Goal: Transaction & Acquisition: Purchase product/service

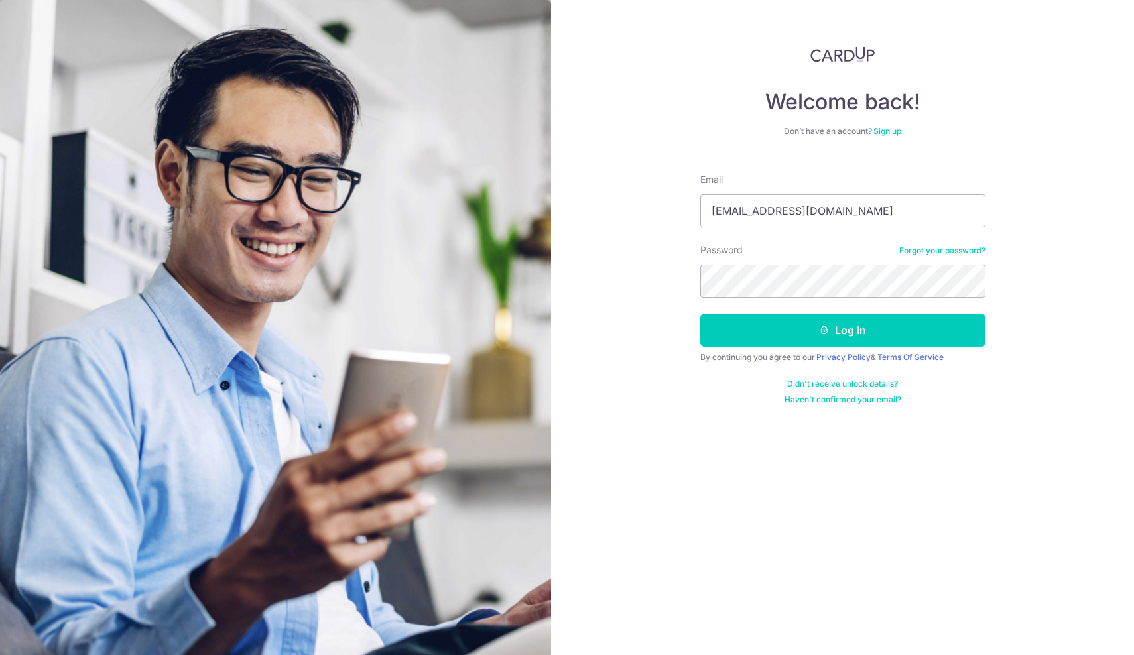
type input "davidwong@hazpak.com.sg"
click at [842, 330] on button "Log in" at bounding box center [842, 330] width 285 height 33
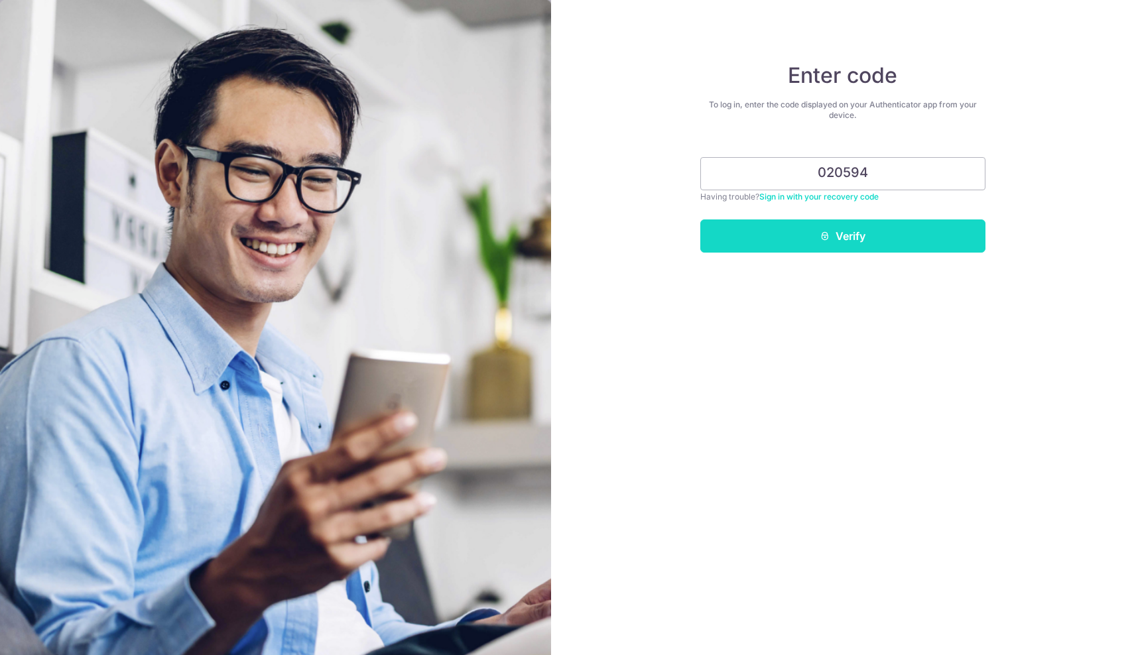
type input "020594"
click at [839, 243] on button "Verify" at bounding box center [842, 236] width 285 height 33
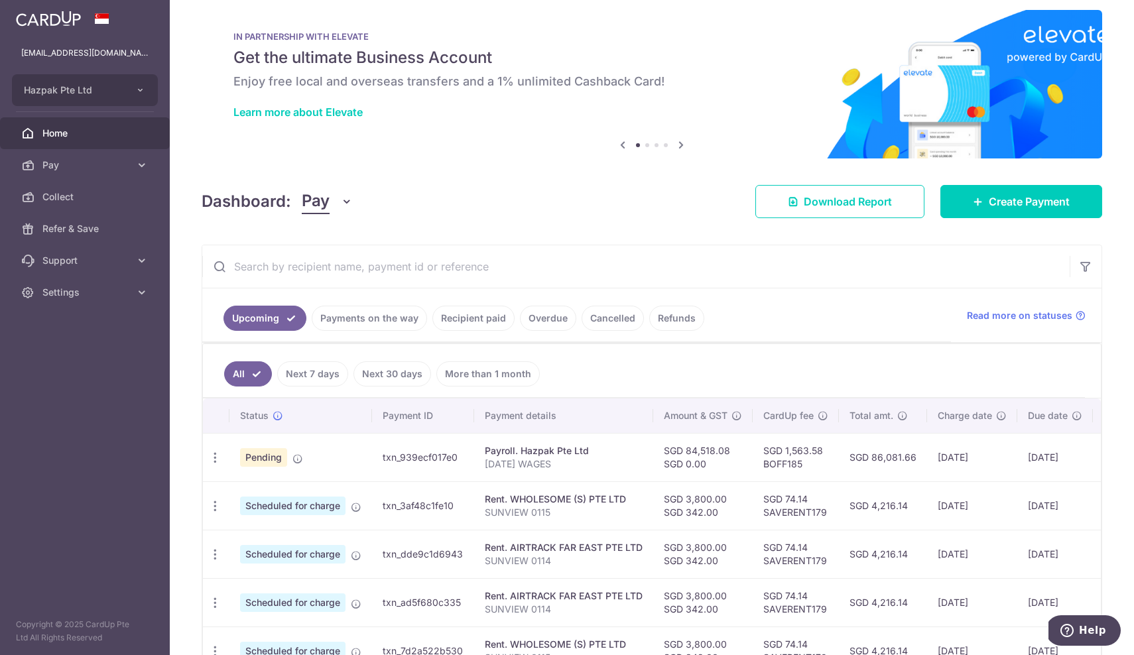
scroll to position [18, 0]
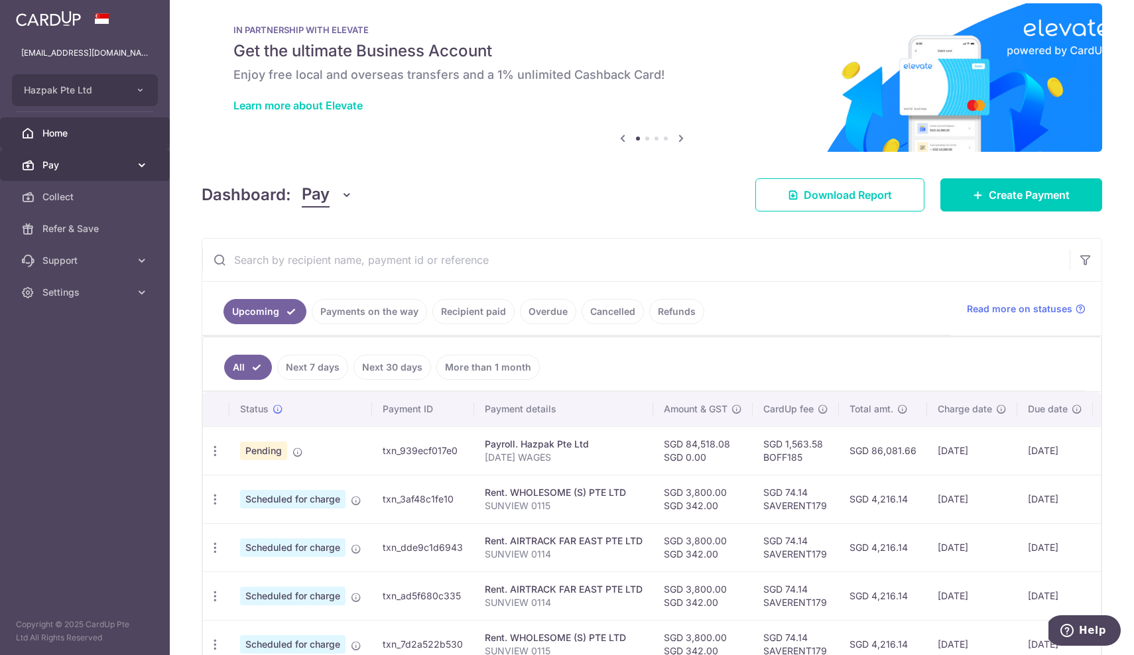
click at [121, 164] on span "Pay" at bounding box center [86, 165] width 88 height 13
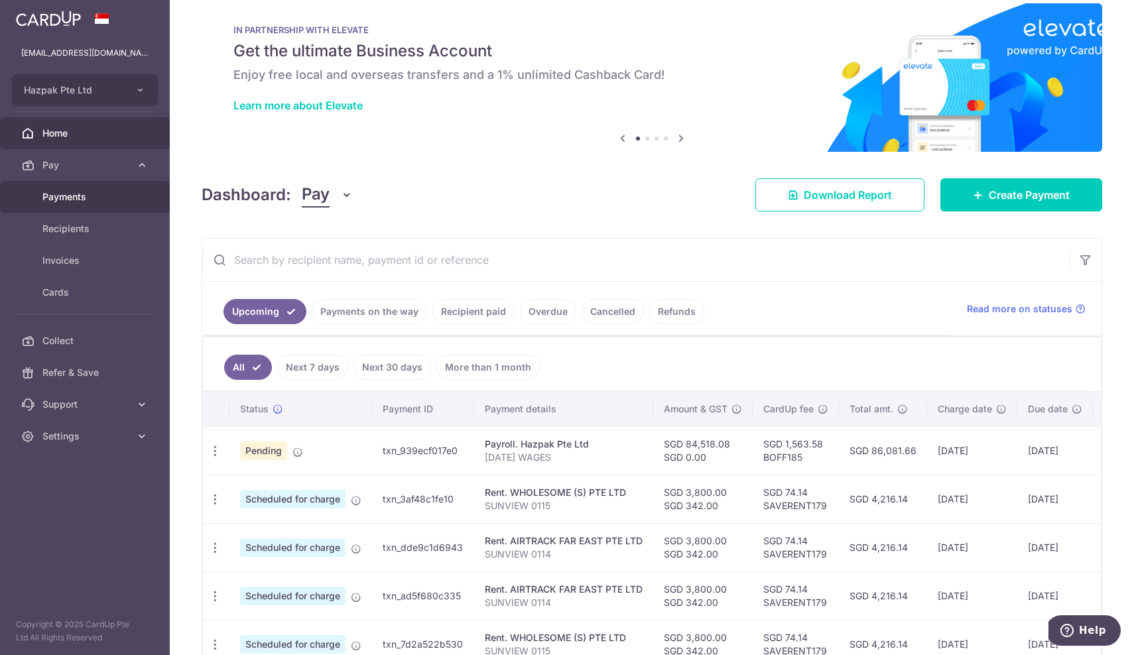
click at [101, 196] on span "Payments" at bounding box center [86, 196] width 88 height 13
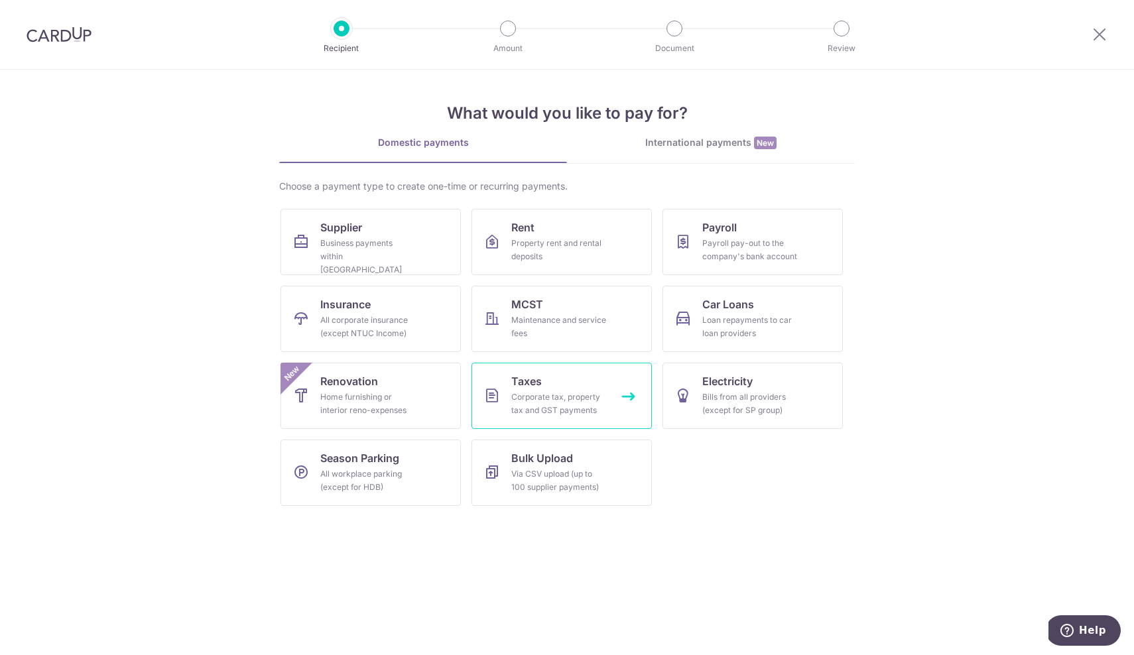
click at [538, 400] on div "Corporate tax, property tax and GST payments" at bounding box center [559, 404] width 96 height 27
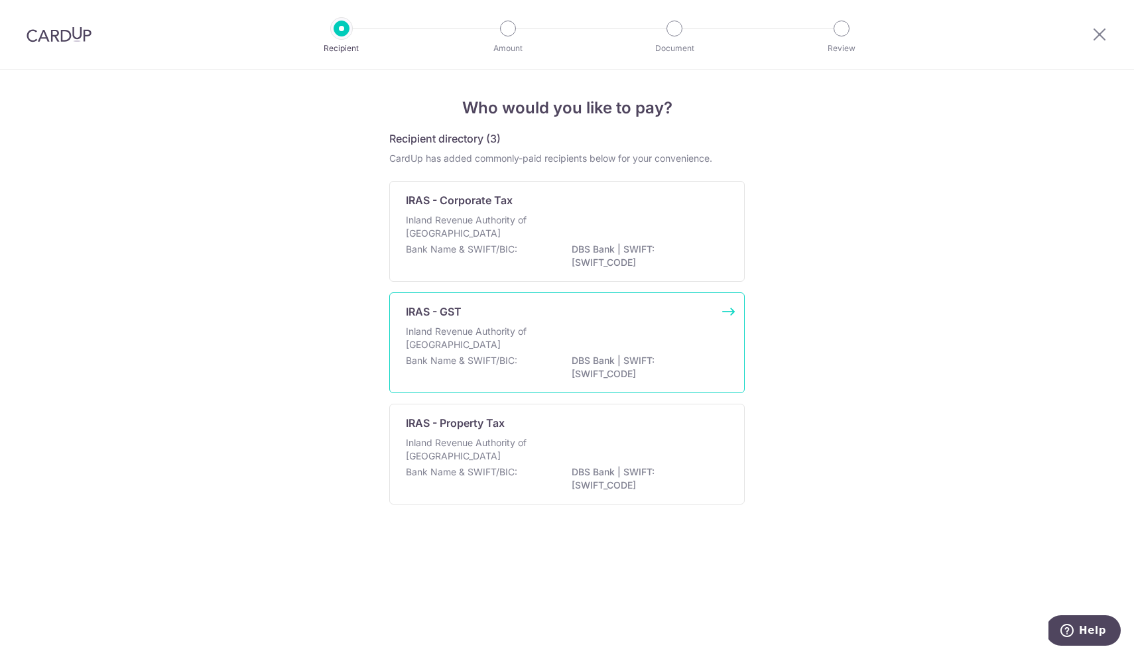
click at [508, 358] on p "Bank Name & SWIFT/BIC:" at bounding box center [461, 360] width 111 height 13
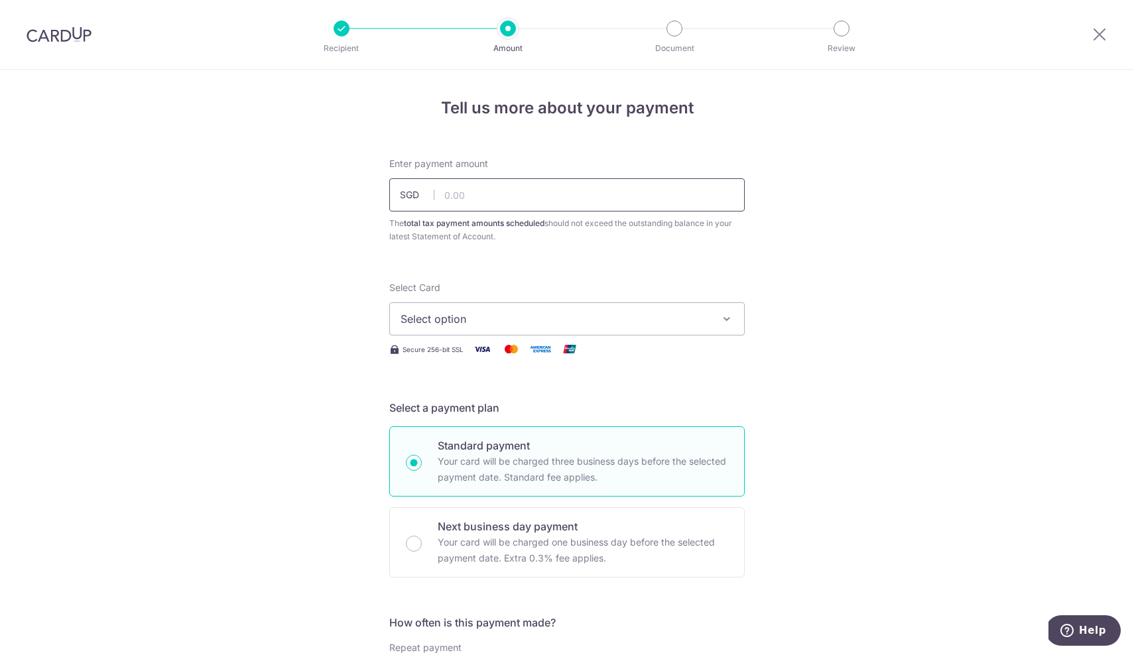
click at [485, 199] on input "text" at bounding box center [567, 194] width 356 height 33
paste input "37,748.43"
type input "37,748.43"
click at [470, 314] on span "Select option" at bounding box center [555, 319] width 309 height 16
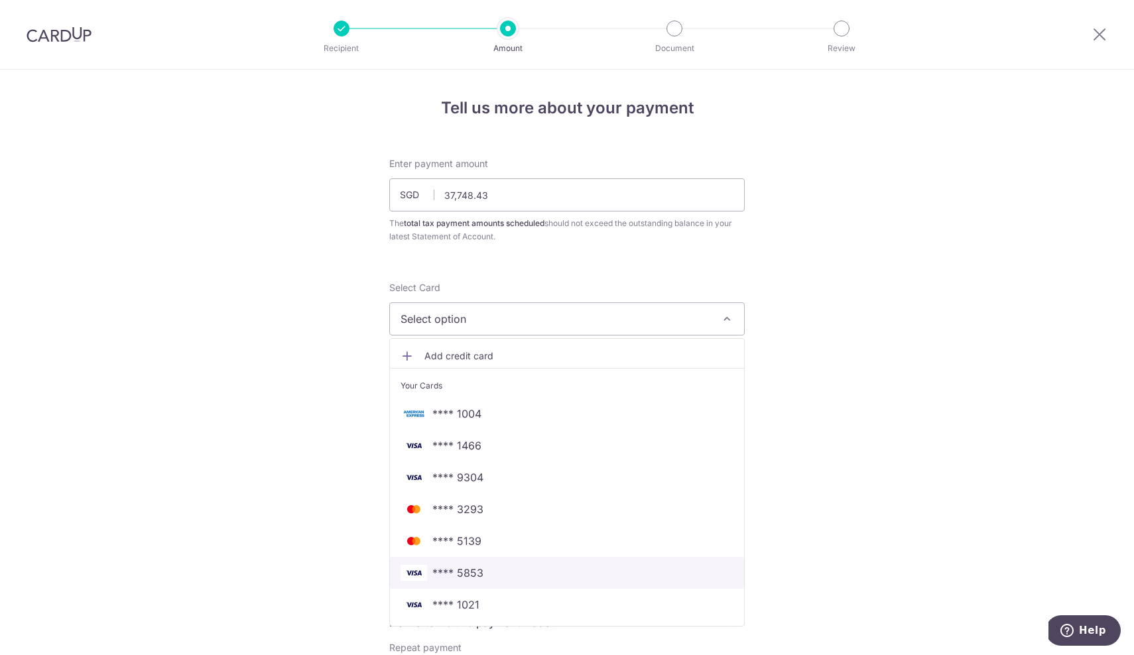
click at [485, 577] on span "**** 5853" at bounding box center [567, 573] width 333 height 16
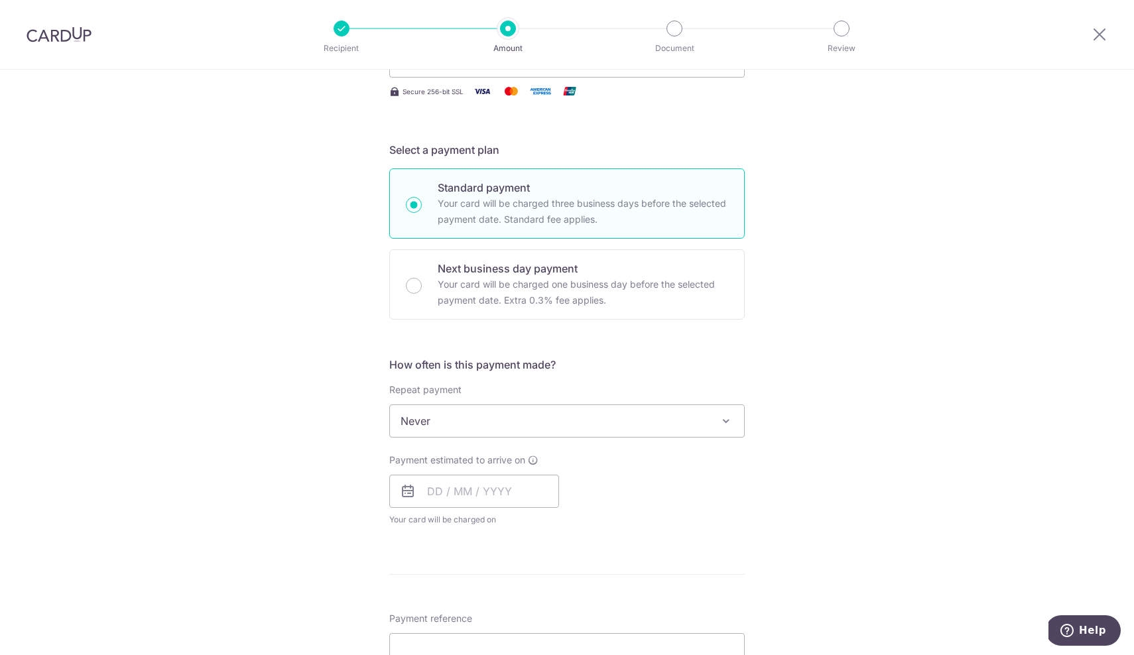
scroll to position [260, 0]
click at [492, 485] on input "text" at bounding box center [474, 489] width 170 height 33
click at [546, 586] on link "3" at bounding box center [549, 583] width 21 height 21
type input "03/10/2025"
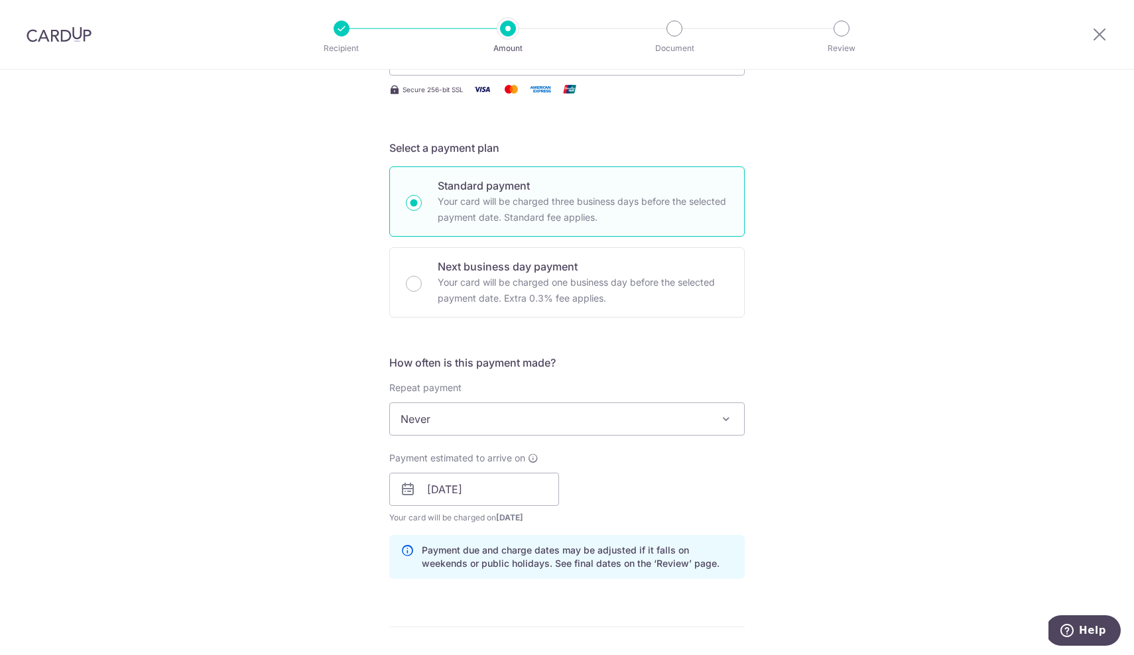
click at [546, 586] on div "How often is this payment made? Repeat payment Never Never To set up monthly in…" at bounding box center [567, 472] width 356 height 235
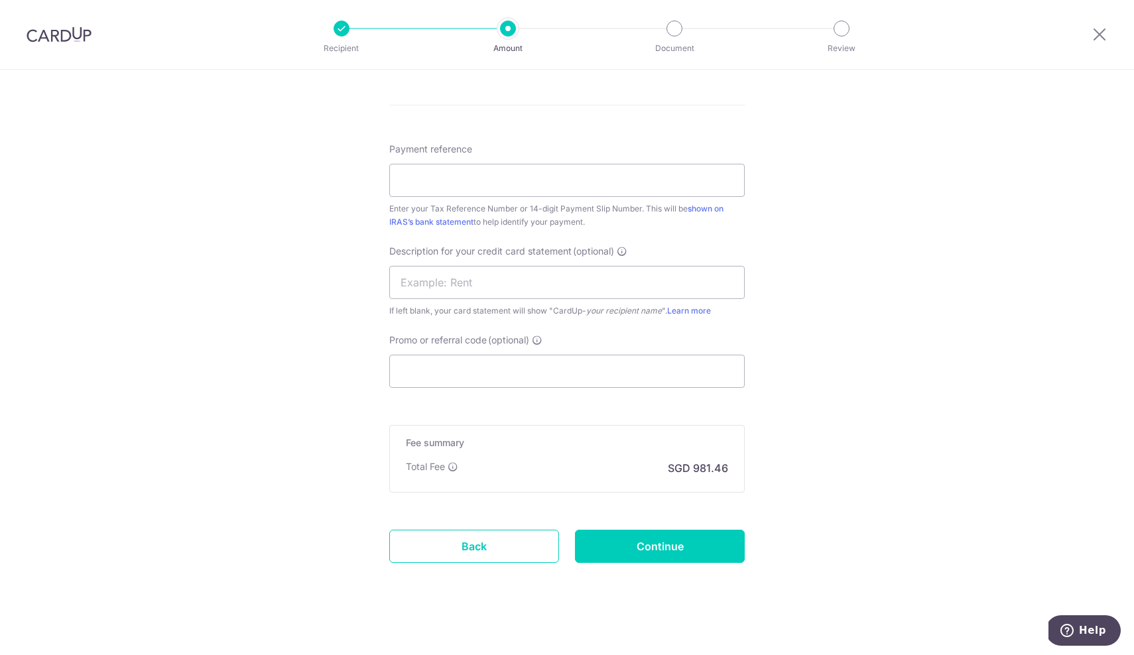
scroll to position [783, 0]
click at [462, 181] on input "Payment reference" at bounding box center [567, 178] width 356 height 33
paste input "15813215634043"
type input "15813215634043"
click at [539, 279] on input "text" at bounding box center [567, 281] width 356 height 33
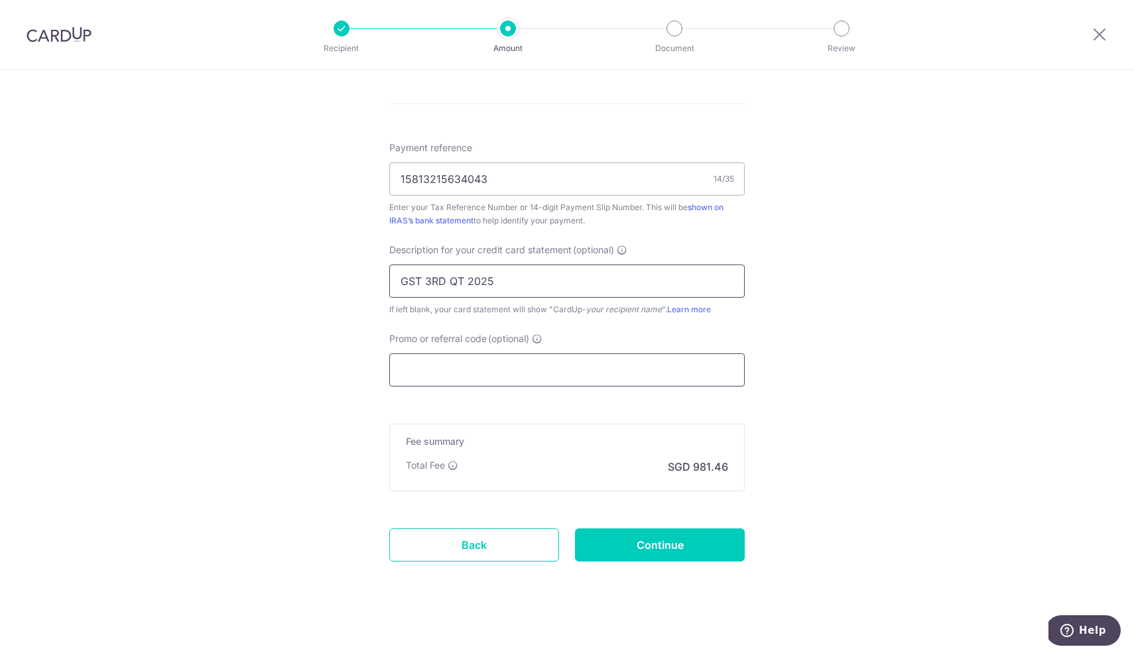
type input "GST 3RD QT 2025"
click at [658, 365] on input "Promo or referral code (optional)" at bounding box center [567, 370] width 356 height 33
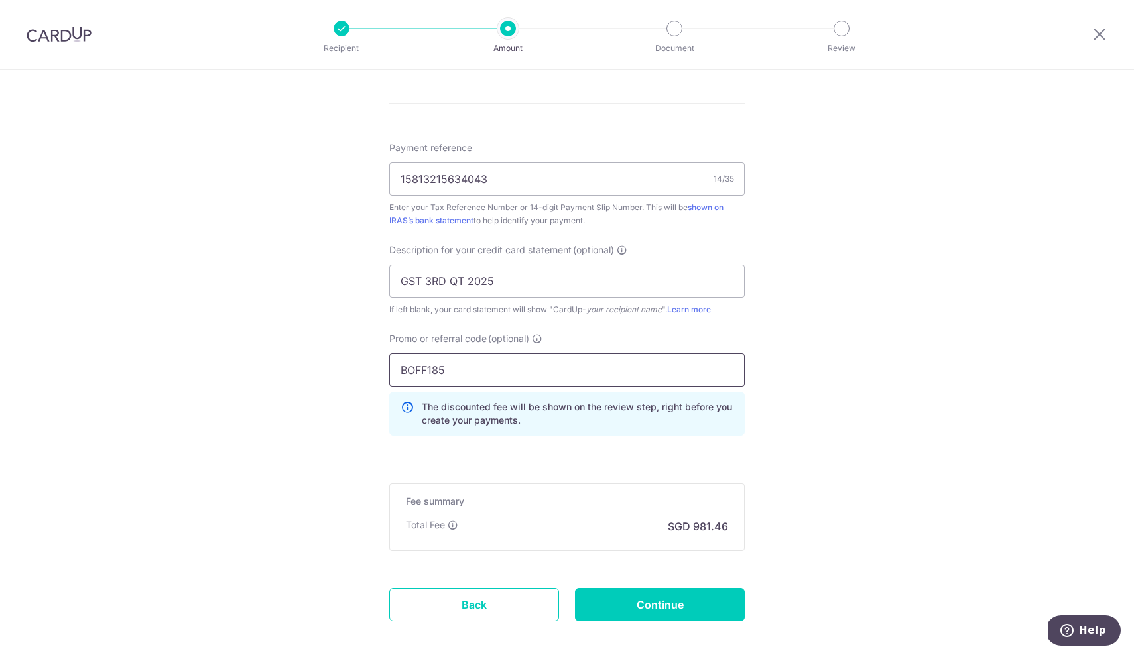
type input "BOFF185"
click at [651, 616] on input "Continue" at bounding box center [660, 604] width 170 height 33
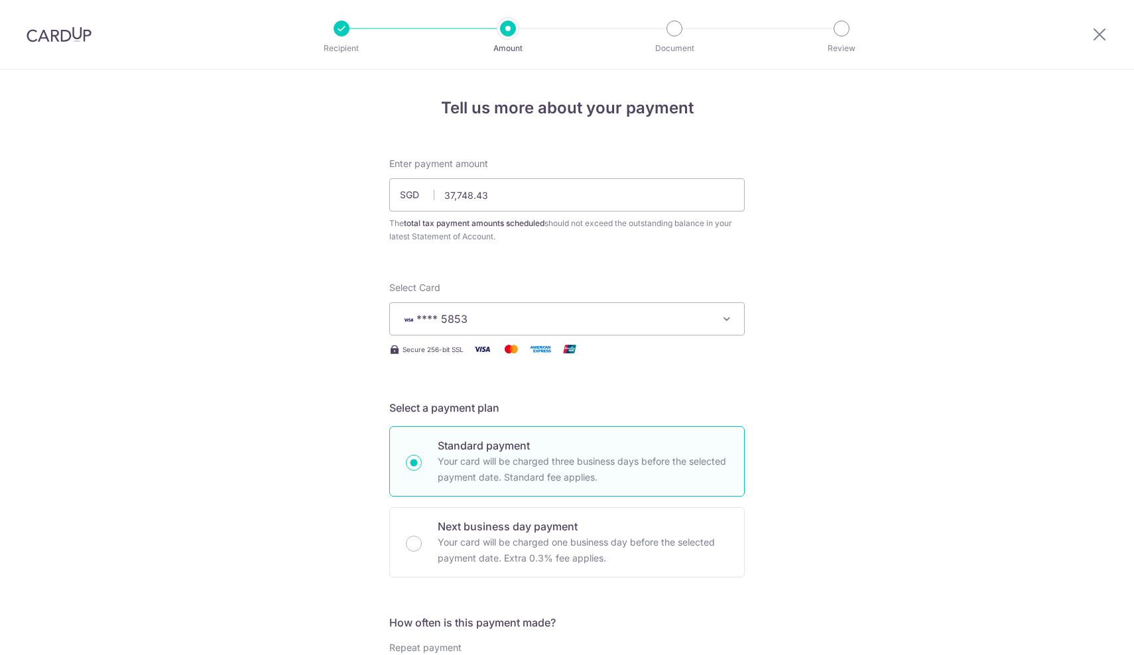
scroll to position [868, 0]
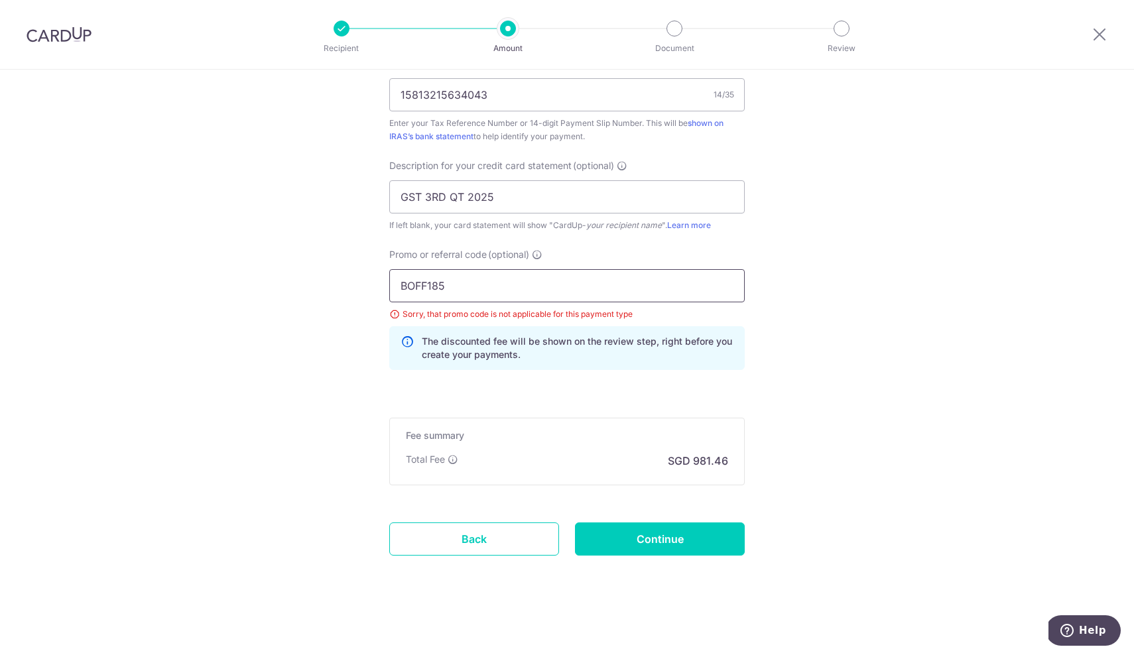
drag, startPoint x: 456, startPoint y: 291, endPoint x: 0, endPoint y: 135, distance: 482.2
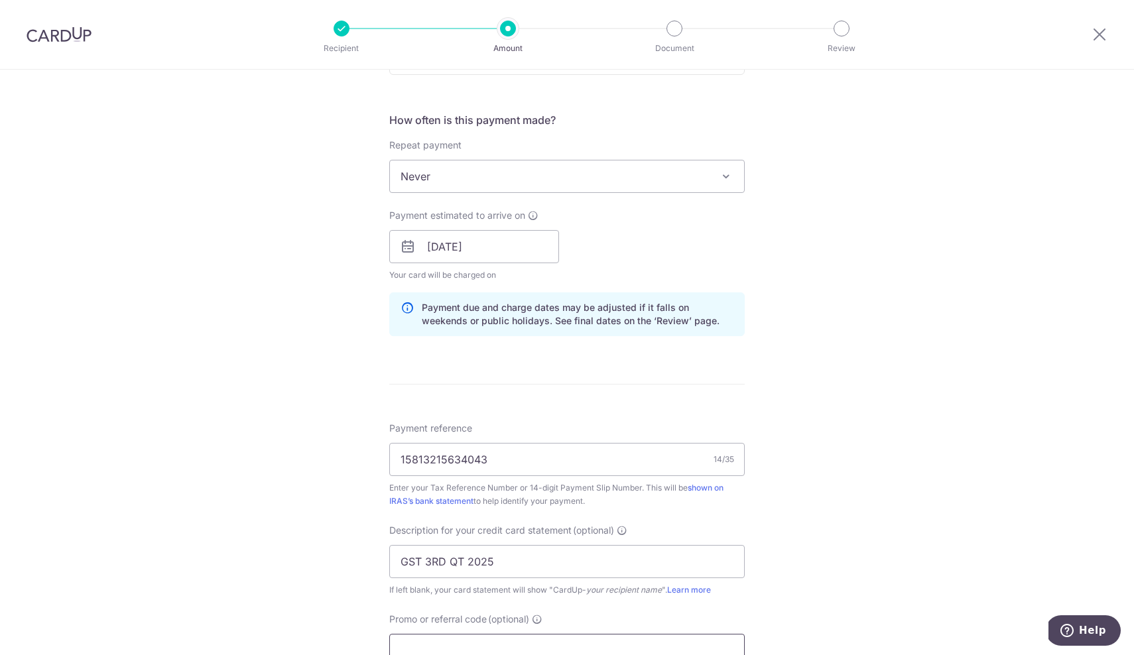
scroll to position [499, 0]
click at [587, 184] on span "Never" at bounding box center [567, 180] width 354 height 32
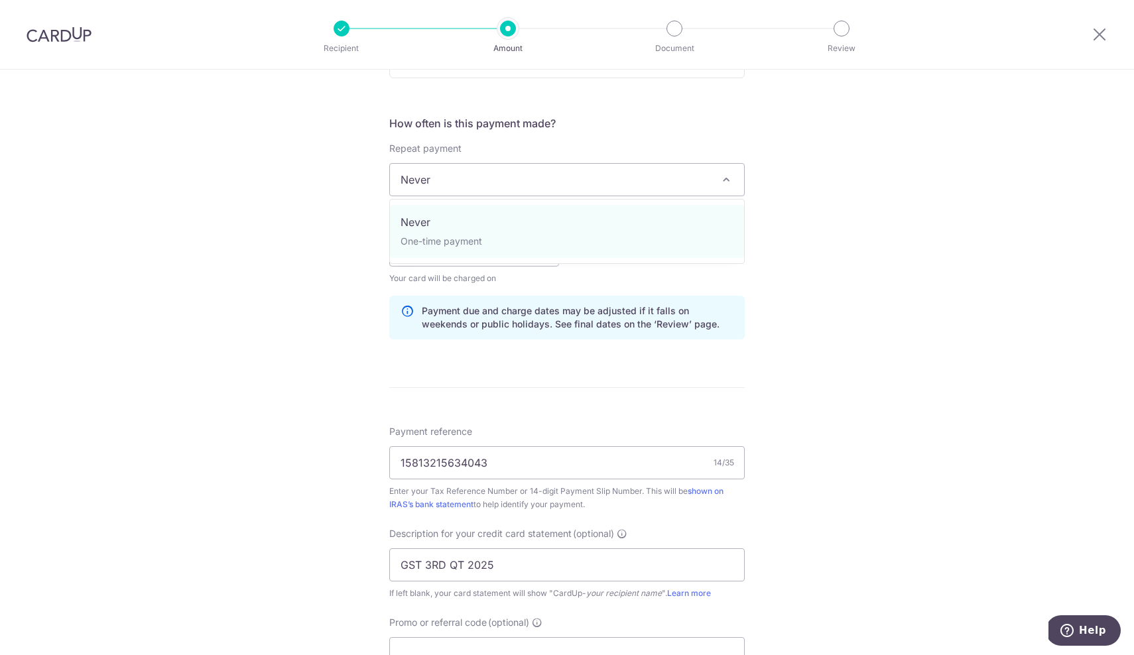
click at [587, 184] on span "Never" at bounding box center [567, 180] width 354 height 32
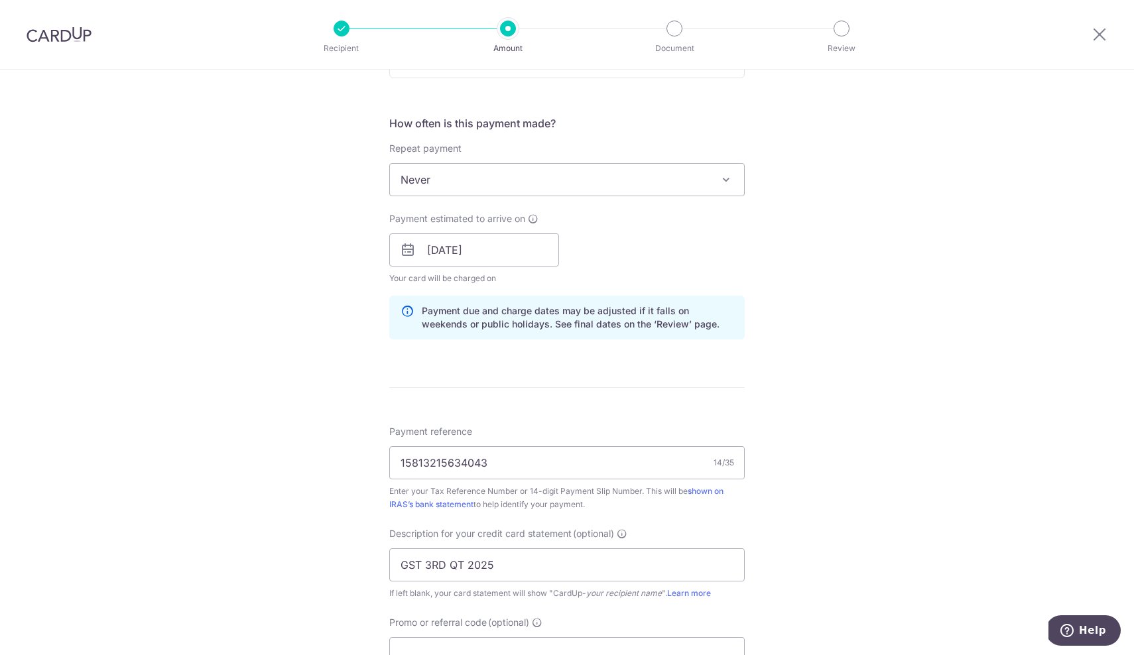
click at [615, 242] on div "Payment estimated to arrive on 03/10/2025 Your card will be charged on for the …" at bounding box center [566, 248] width 371 height 73
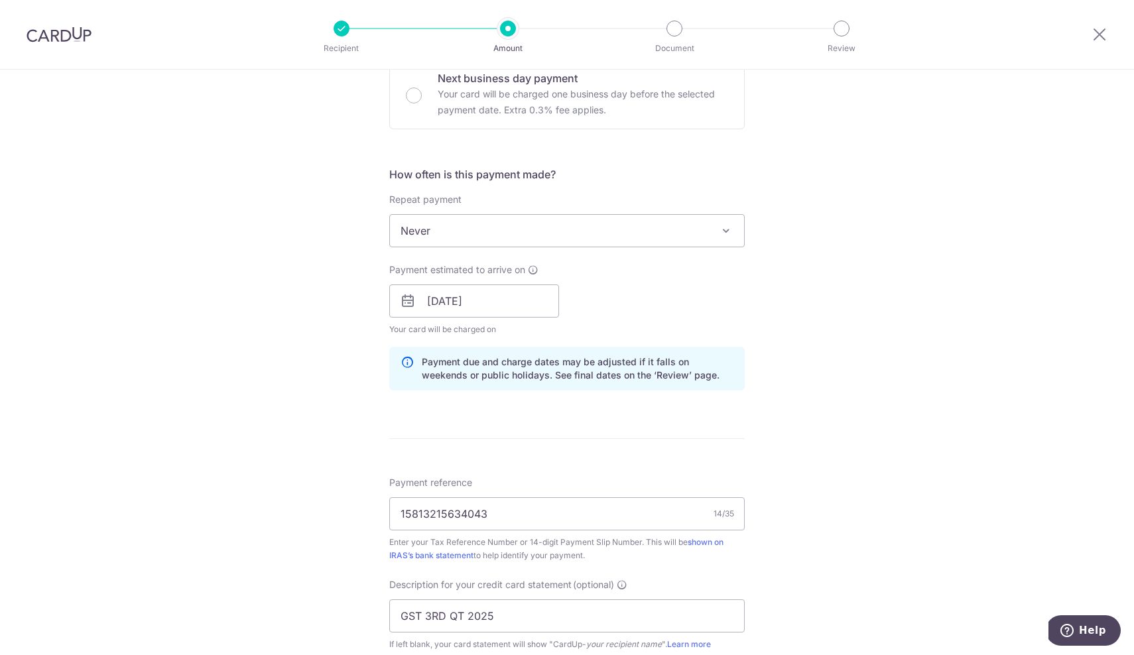
scroll to position [397, 0]
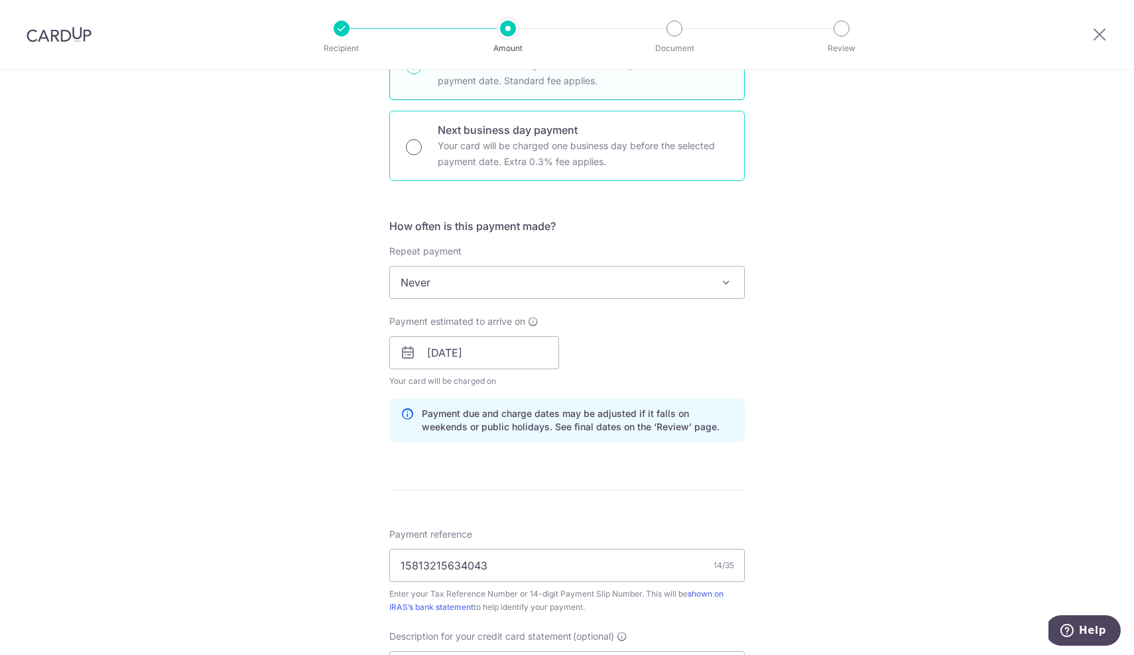
click at [414, 151] on input "Next business day payment Your card will be charged one business day before the…" at bounding box center [414, 147] width 16 height 16
radio input "true"
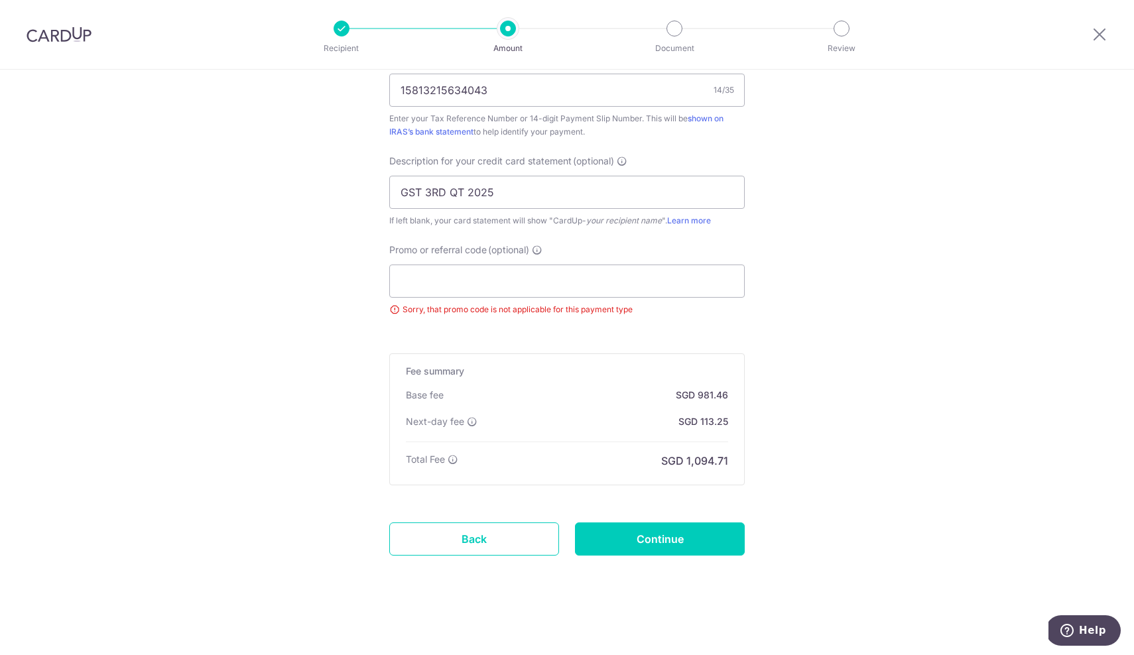
scroll to position [854, 0]
click at [650, 539] on input "Continue" at bounding box center [660, 539] width 170 height 33
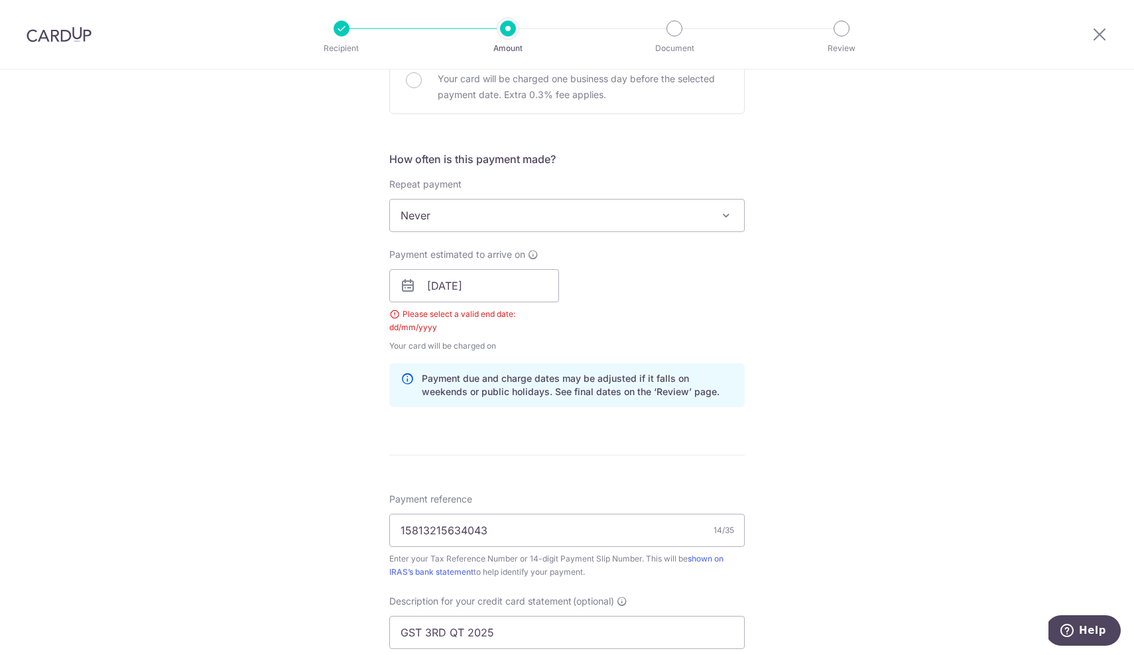
scroll to position [385, 0]
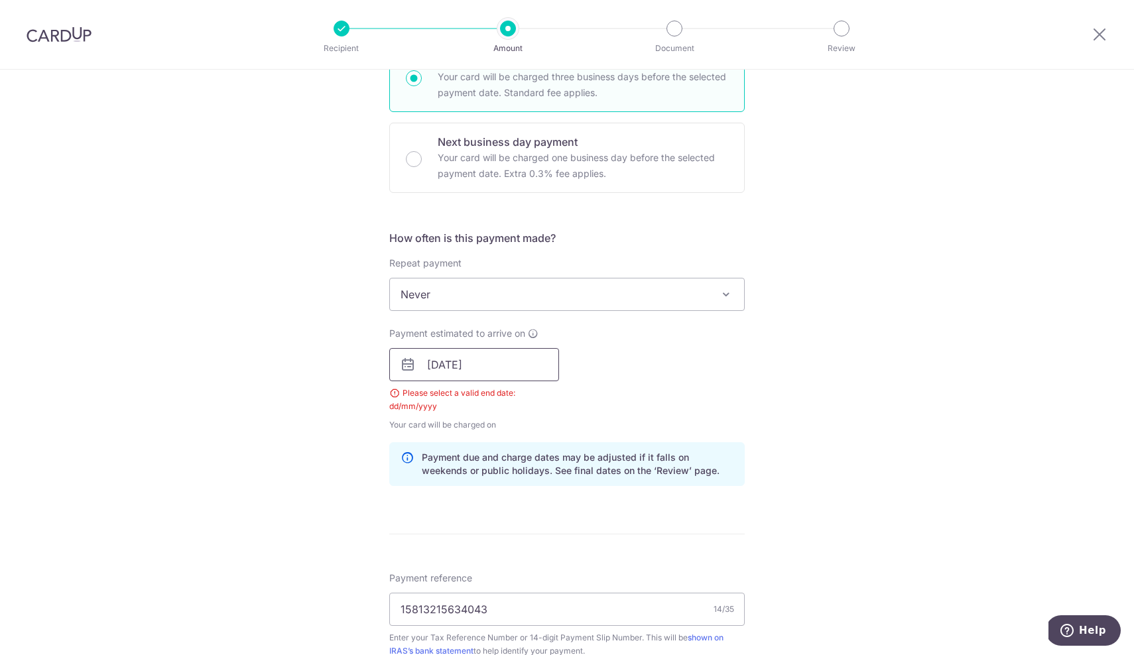
click at [476, 369] on input "[DATE]" at bounding box center [474, 364] width 170 height 33
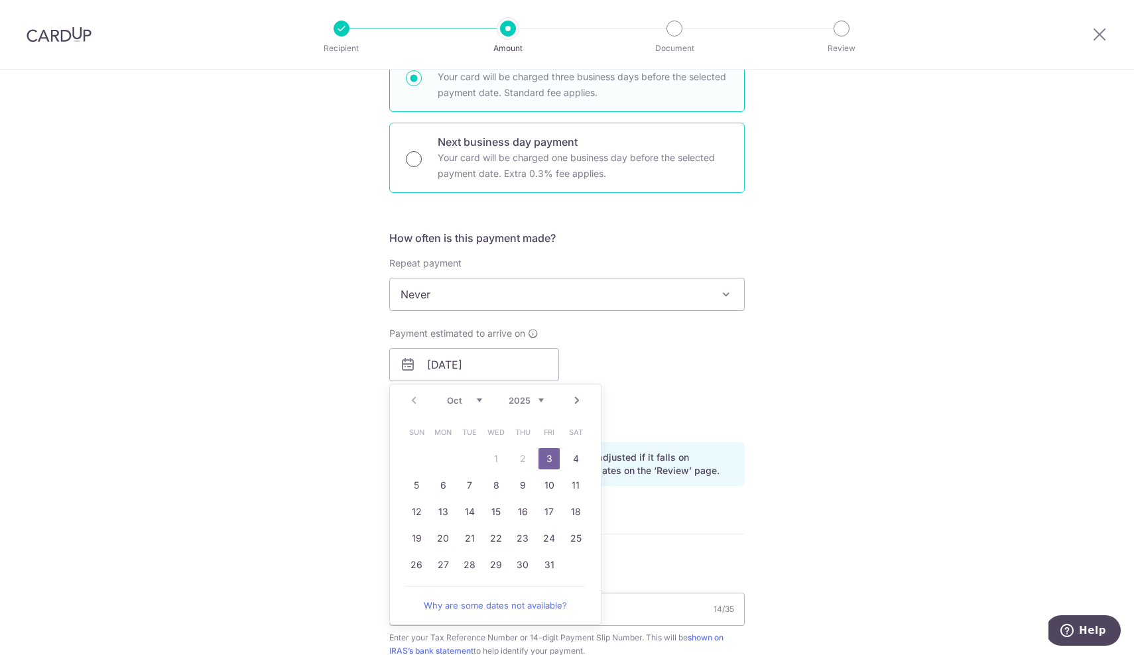
click at [417, 158] on input "Next business day payment Your card will be charged one business day before the…" at bounding box center [414, 159] width 16 height 16
radio input "true"
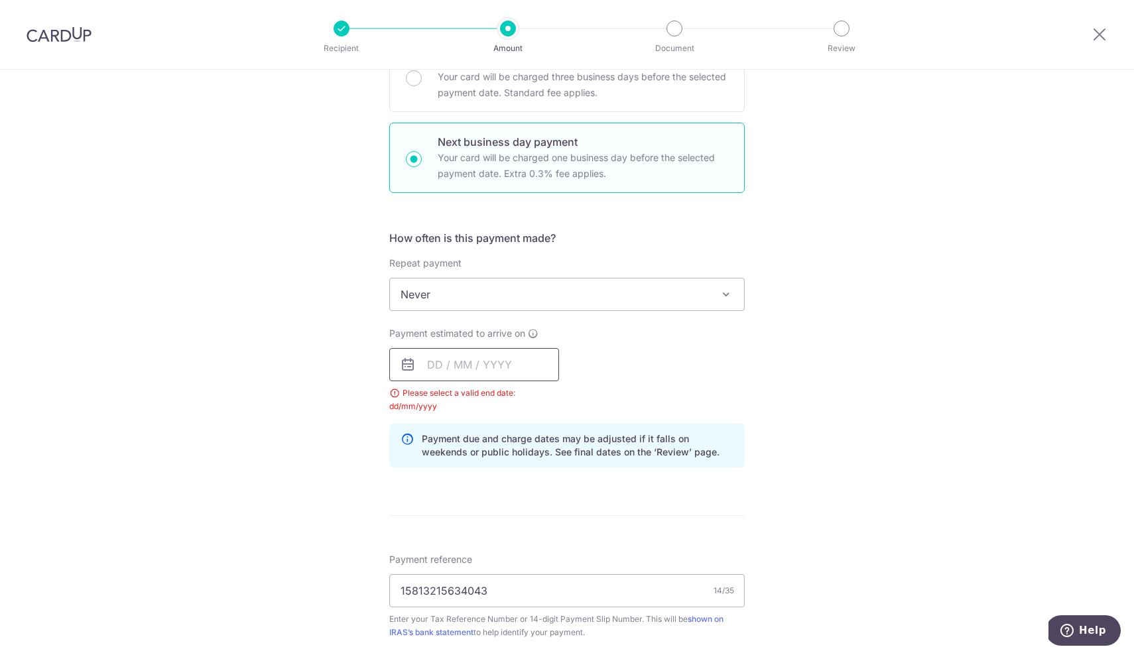
click at [482, 371] on input "text" at bounding box center [474, 364] width 170 height 33
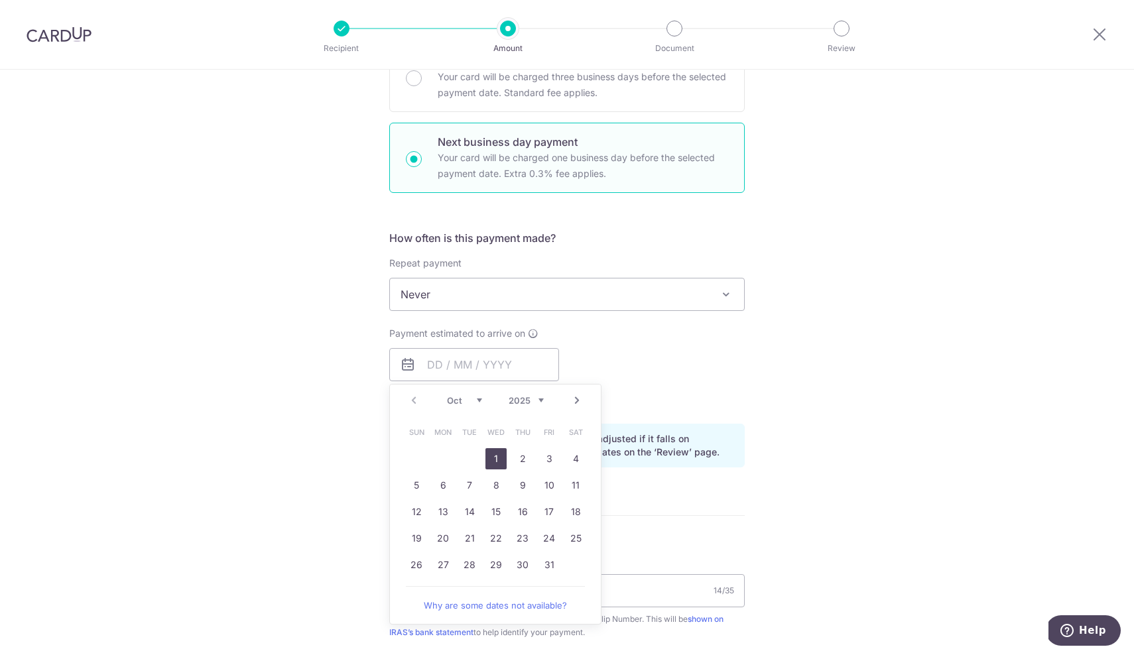
click at [493, 455] on link "1" at bounding box center [496, 458] width 21 height 21
type input "[DATE]"
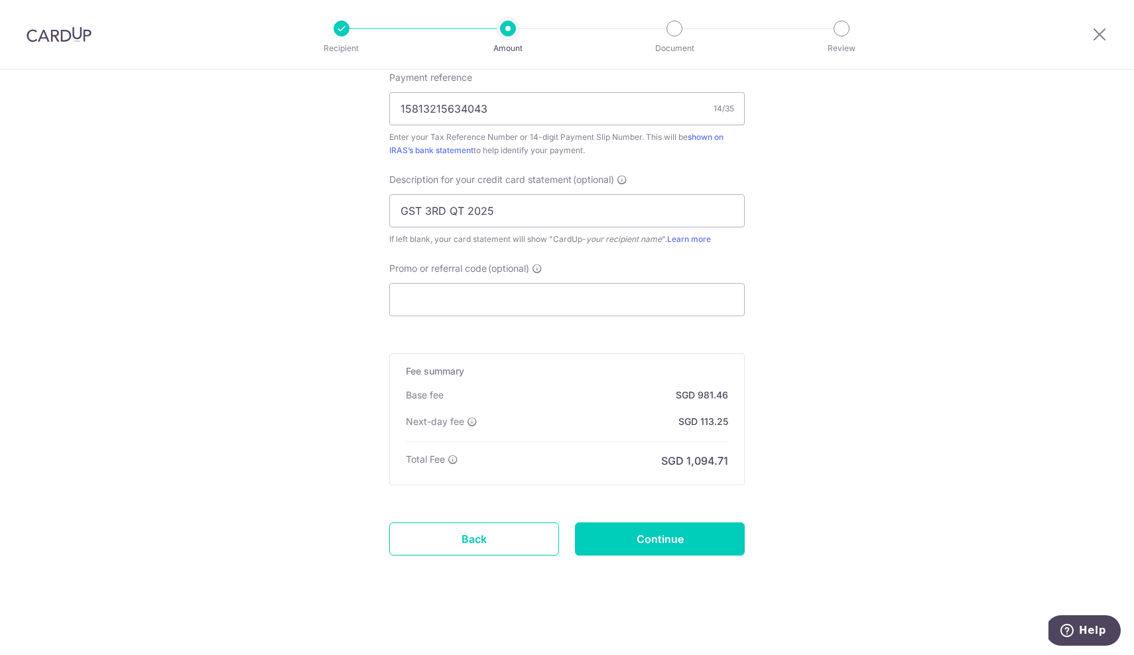
scroll to position [854, 0]
click at [661, 542] on input "Continue" at bounding box center [660, 539] width 170 height 33
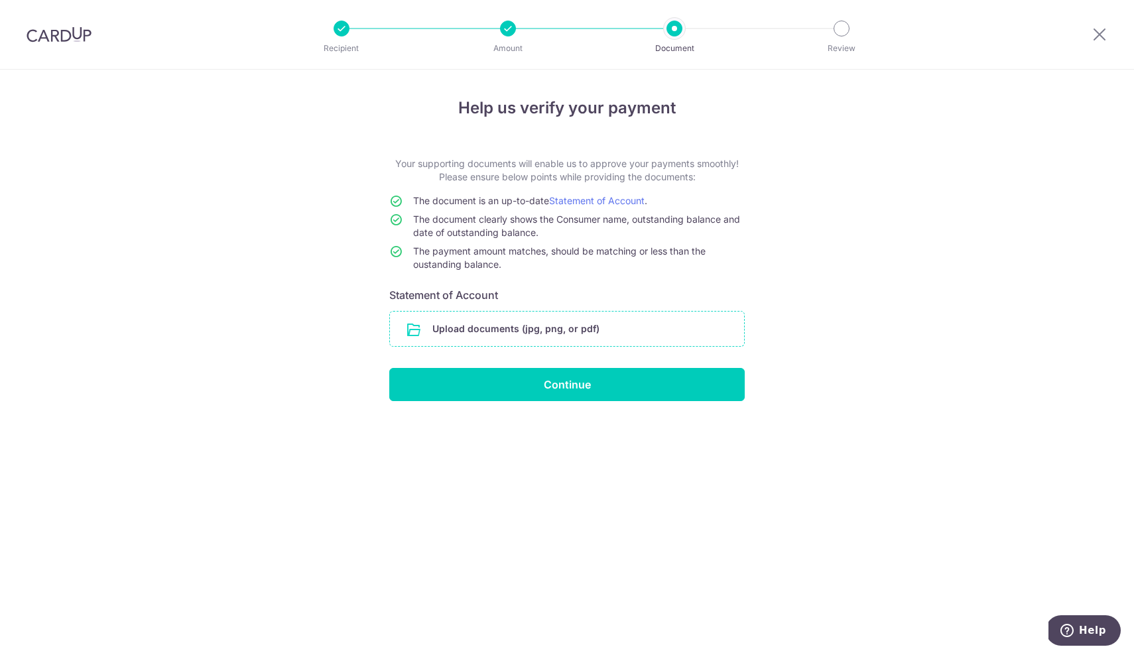
click at [503, 338] on input "file" at bounding box center [567, 329] width 354 height 34
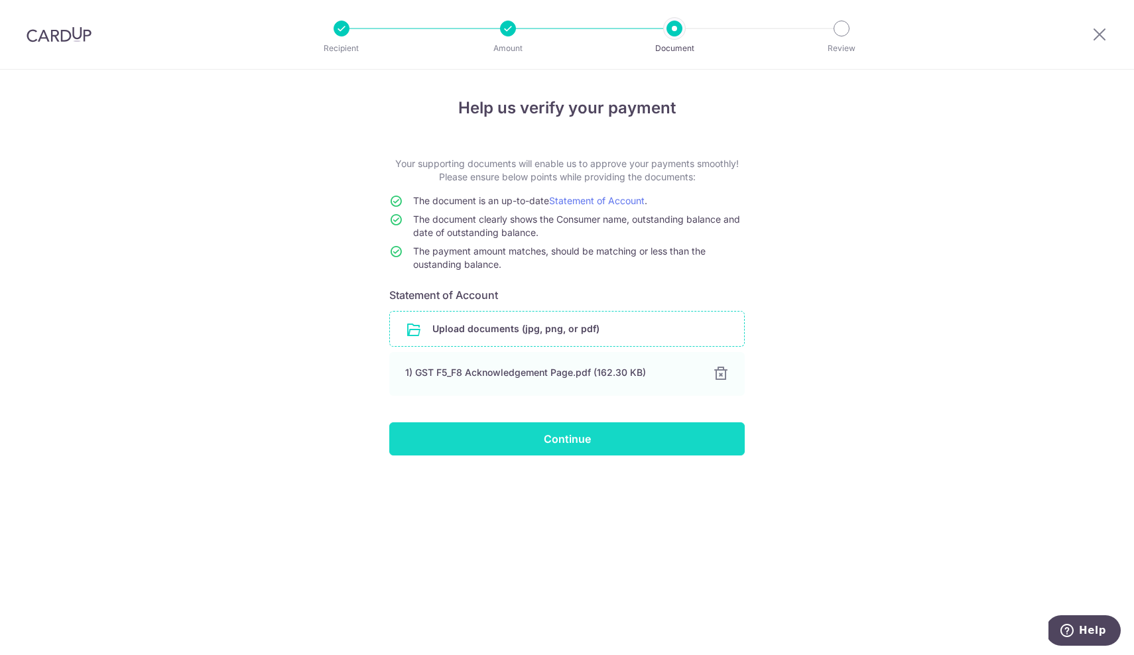
click at [536, 445] on input "Continue" at bounding box center [567, 438] width 356 height 33
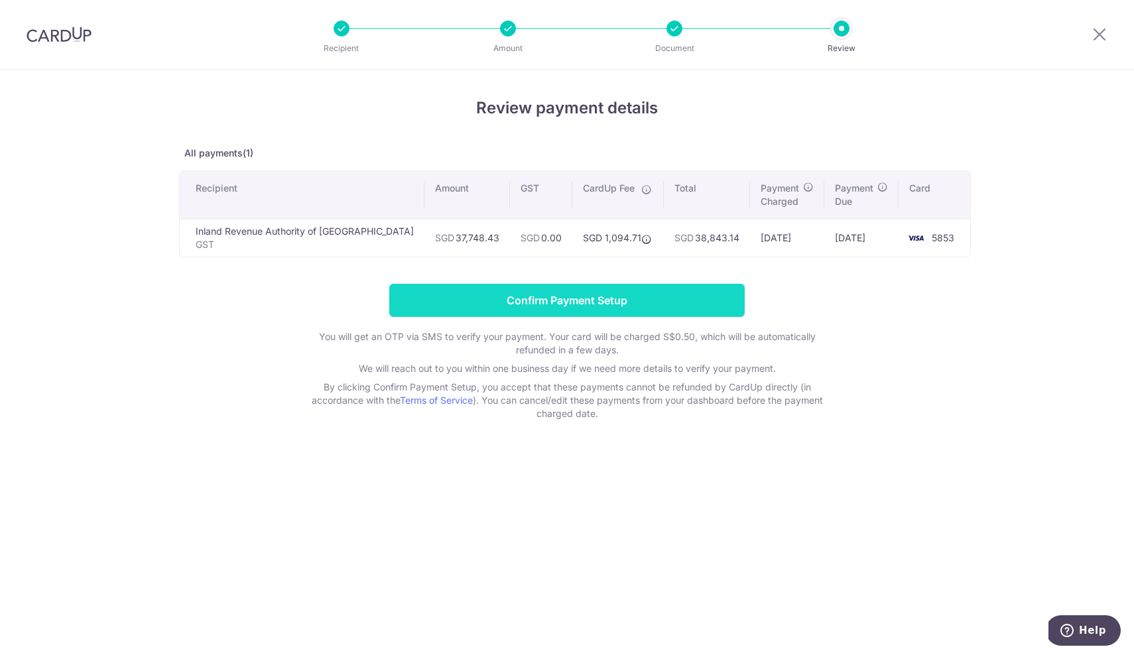
click at [559, 295] on input "Confirm Payment Setup" at bounding box center [567, 300] width 356 height 33
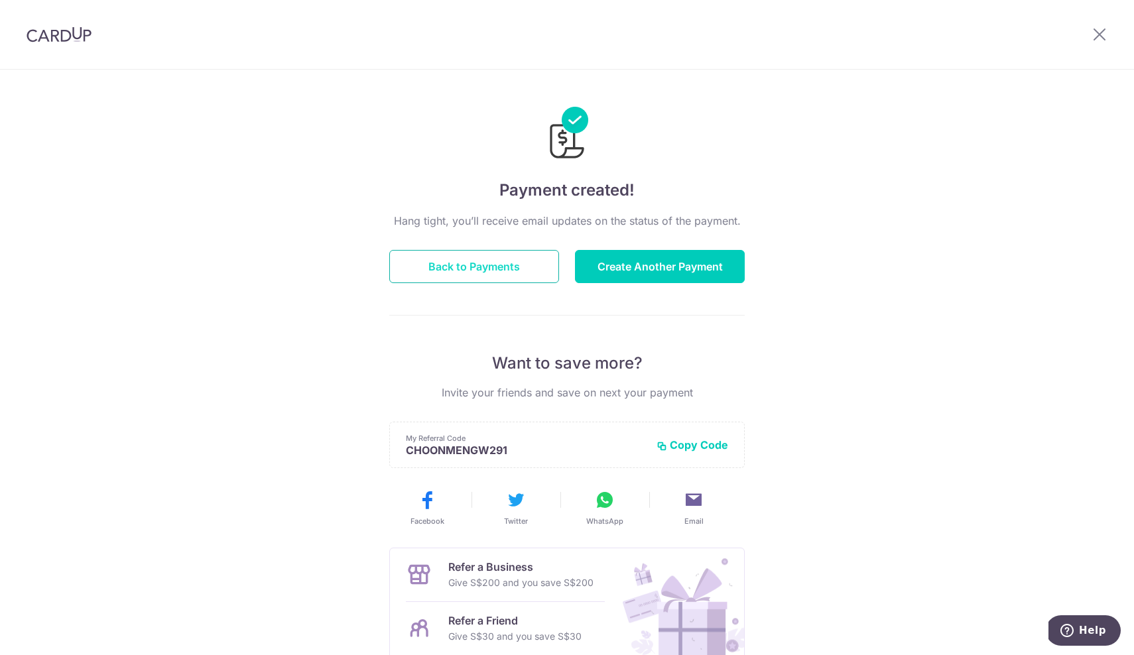
click at [434, 267] on button "Back to Payments" at bounding box center [474, 266] width 170 height 33
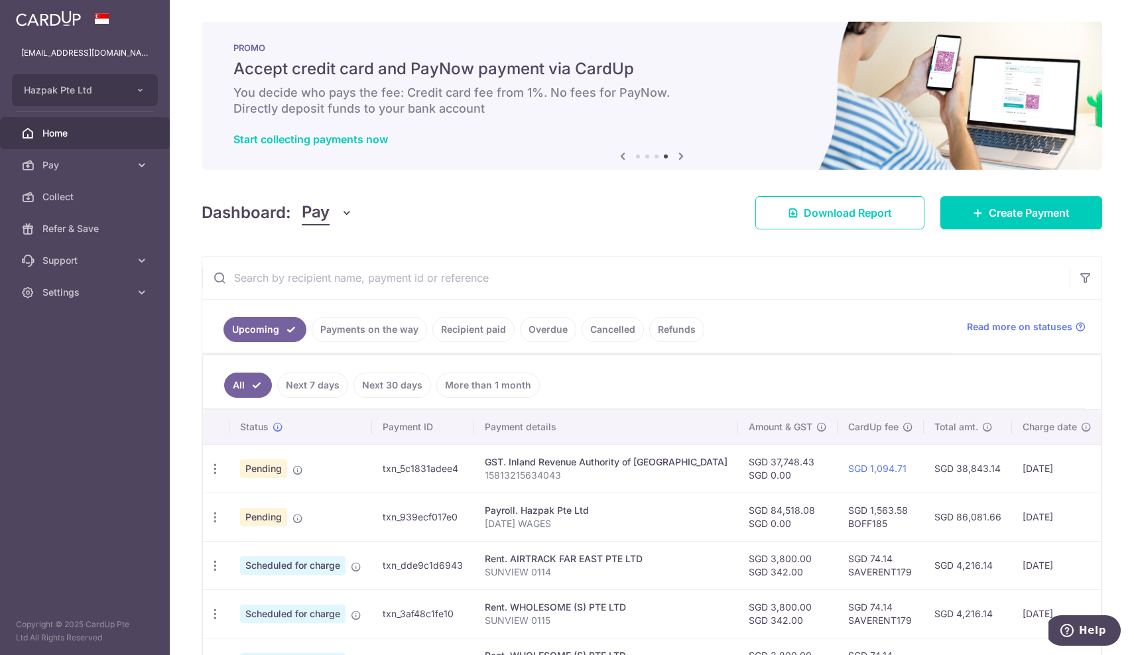
click at [410, 468] on td "txn_5c1831adee4" at bounding box center [423, 468] width 102 height 48
copy td "txn_5c1831adee4"
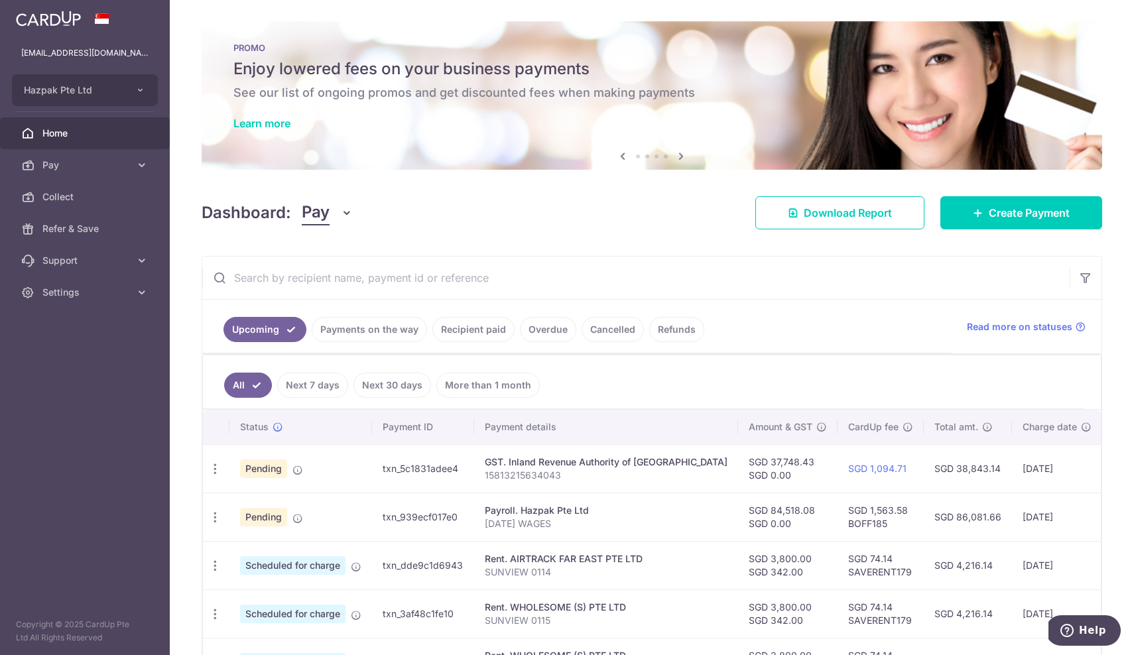
click at [738, 464] on td "SGD 37,748.43 SGD 0.00" at bounding box center [787, 468] width 99 height 48
click at [738, 461] on td "SGD 37,748.43 SGD 0.00" at bounding box center [787, 468] width 99 height 48
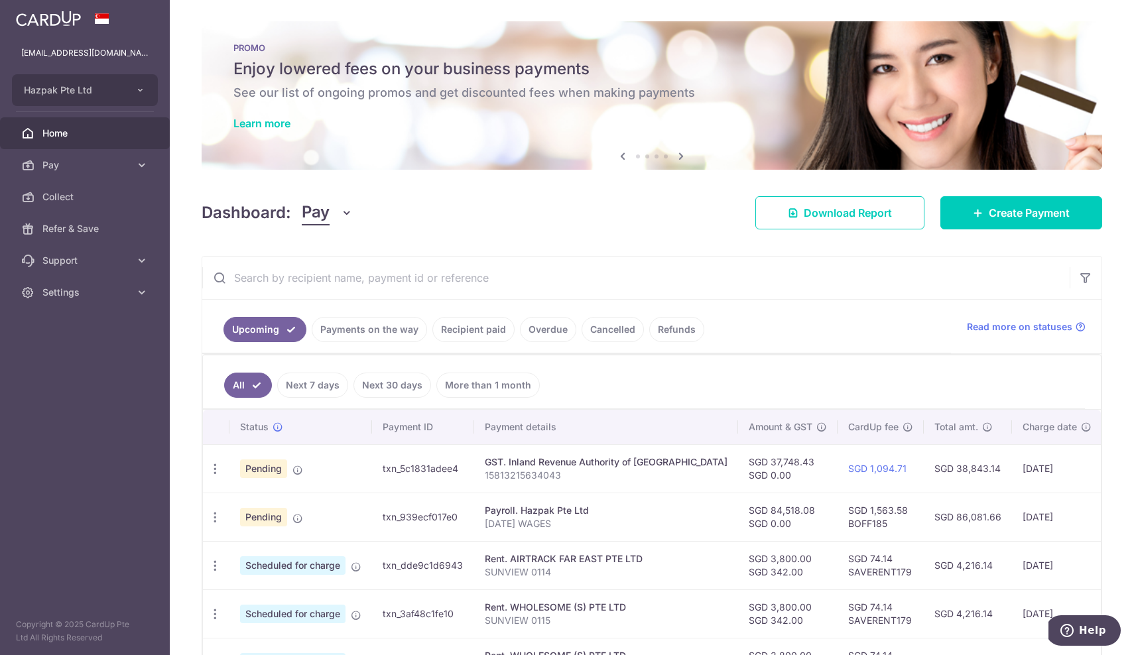
click at [738, 461] on td "SGD 37,748.43 SGD 0.00" at bounding box center [787, 468] width 99 height 48
copy td "37,748.43"
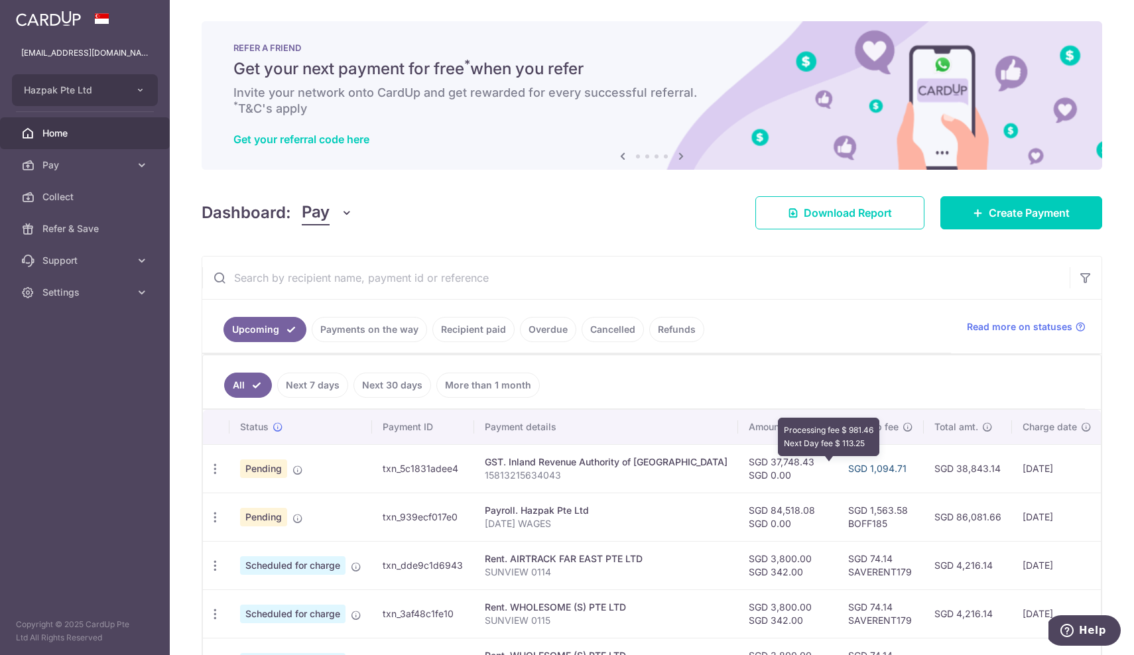
click at [848, 467] on link "SGD 1,094.71" at bounding box center [877, 468] width 58 height 11
copy link "1,094.71"
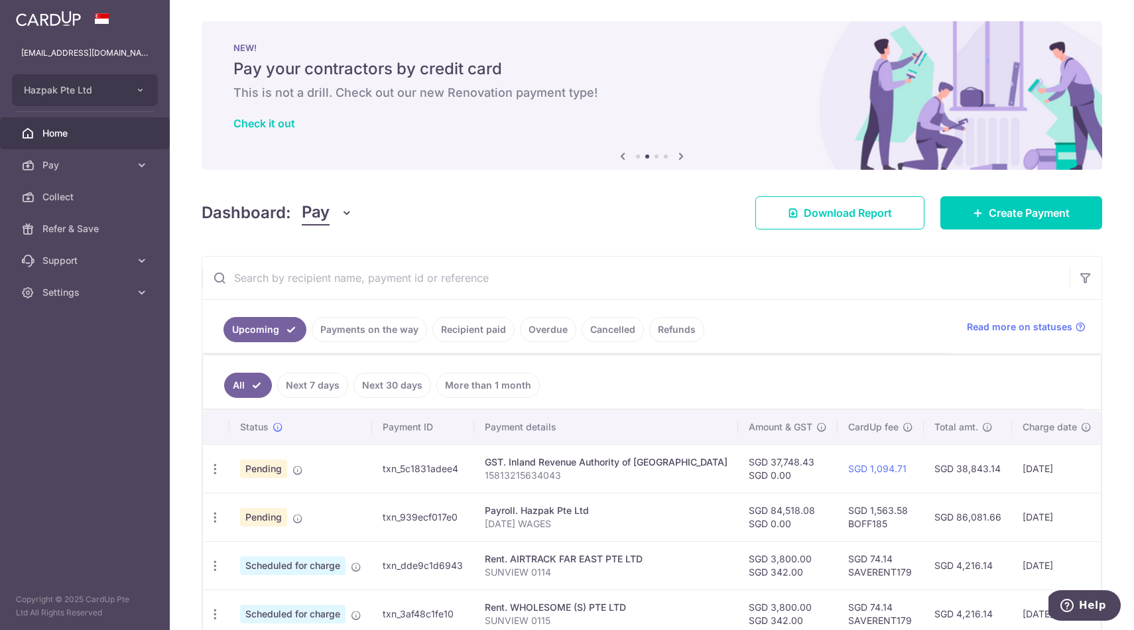
click at [478, 332] on link "Recipient paid" at bounding box center [473, 329] width 82 height 25
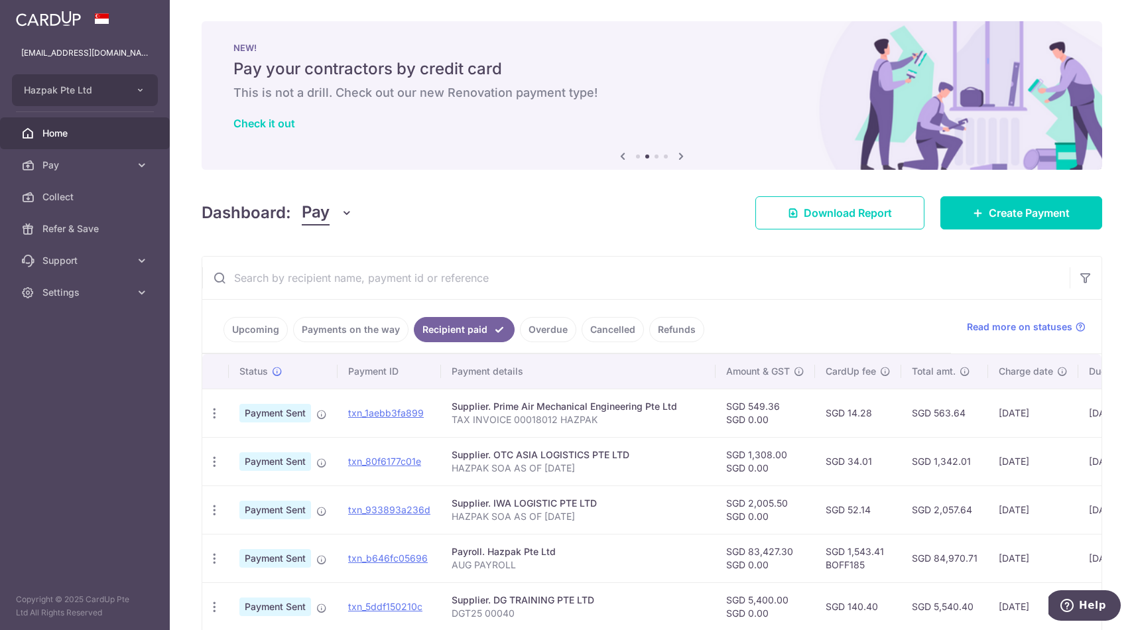
click at [472, 275] on input "text" at bounding box center [636, 278] width 868 height 42
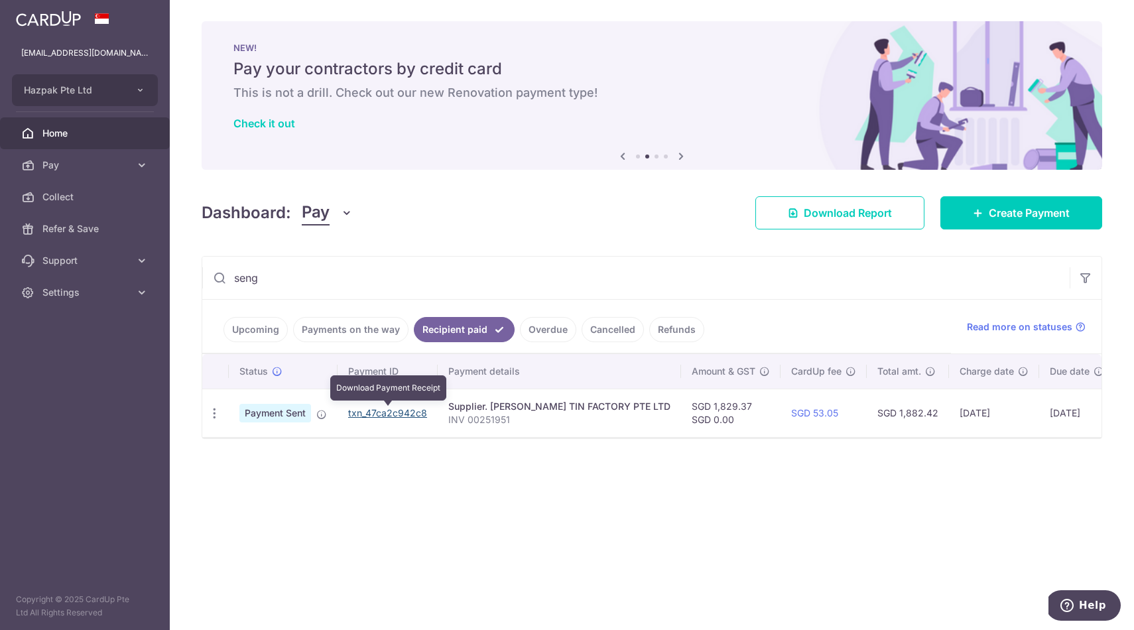
type input "seng"
click at [391, 413] on link "txn_47ca2c942c8" at bounding box center [387, 412] width 79 height 11
